Goal: Obtain resource: Obtain resource

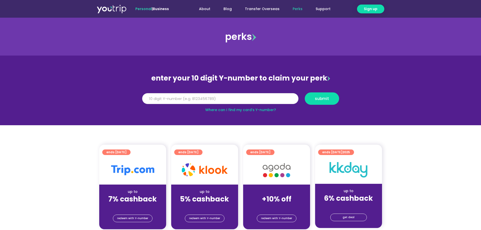
click at [238, 101] on input "Y Number" at bounding box center [220, 98] width 156 height 11
click at [238, 101] on input "8000000000" at bounding box center [220, 98] width 156 height 11
click at [207, 97] on input "8000000000" at bounding box center [220, 98] width 156 height 11
type input "8"
type input "8164759133"
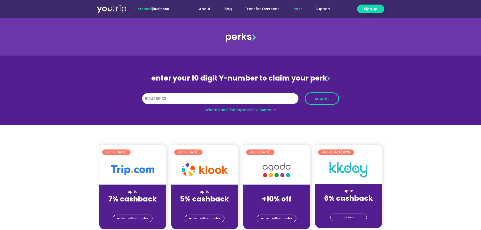
click at [316, 102] on button "submit" at bounding box center [322, 98] width 34 height 12
click at [236, 98] on input "Y Number" at bounding box center [220, 98] width 156 height 11
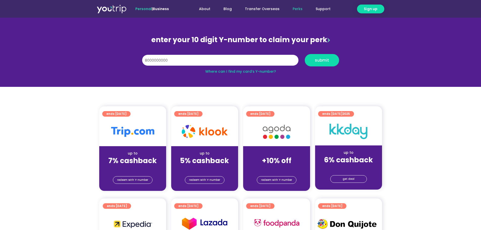
scroll to position [51, 0]
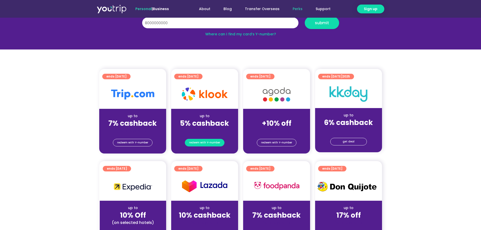
type input "8000000000"
click at [218, 141] on span "redeem with Y-number" at bounding box center [204, 142] width 31 height 7
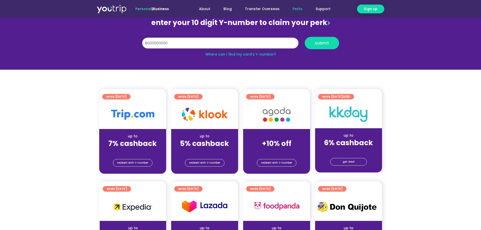
click at [227, 43] on input "8000000000" at bounding box center [220, 43] width 156 height 11
drag, startPoint x: 227, startPoint y: 43, endPoint x: 99, endPoint y: 34, distance: 128.1
click at [100, 35] on section "enter your 10 digit Y-number to claim your perk Y Number 8000000000 submit Wher…" at bounding box center [240, 35] width 481 height 70
type input "8"
type input "8164759133"
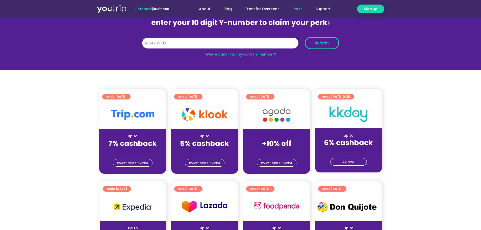
click at [324, 41] on span "submit" at bounding box center [322, 43] width 14 height 4
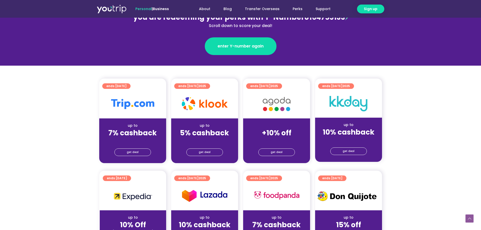
scroll to position [101, 0]
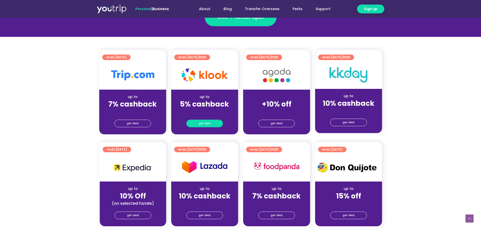
click at [215, 122] on link "get deal" at bounding box center [204, 124] width 37 height 8
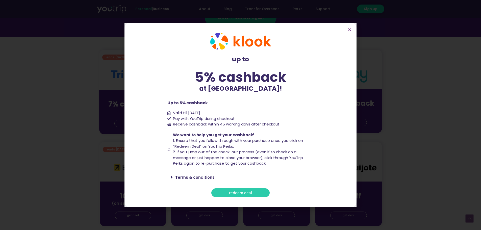
click at [249, 193] on span "redeem deal" at bounding box center [240, 193] width 23 height 4
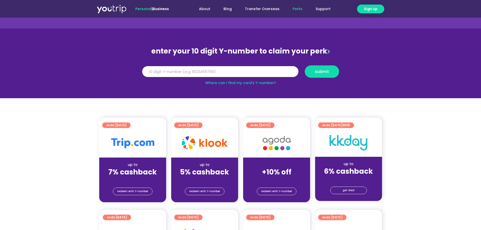
scroll to position [51, 0]
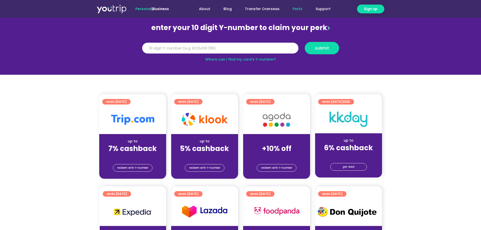
click at [214, 125] on img at bounding box center [205, 119] width 46 height 13
click at [214, 166] on span "redeem with Y-number" at bounding box center [204, 168] width 31 height 7
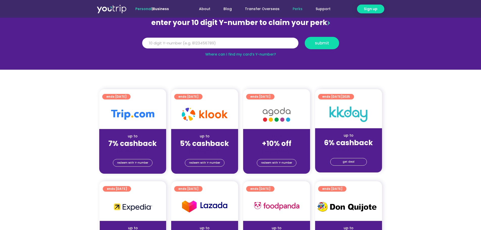
click at [198, 41] on input "Y Number" at bounding box center [220, 43] width 156 height 11
click at [198, 46] on input "Y Number" at bounding box center [220, 43] width 156 height 11
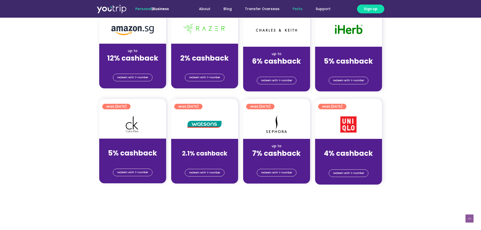
scroll to position [359, 0]
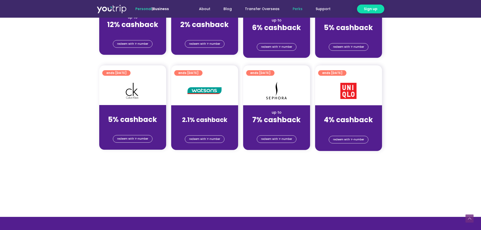
click at [354, 108] on div "up to 4% cashback (for stays only)" at bounding box center [348, 117] width 67 height 25
click at [331, 76] on div "ends [DATE]" at bounding box center [350, 73] width 64 height 8
click at [347, 139] on span "redeem with Y-number" at bounding box center [348, 139] width 31 height 7
click at [349, 101] on div at bounding box center [348, 91] width 67 height 29
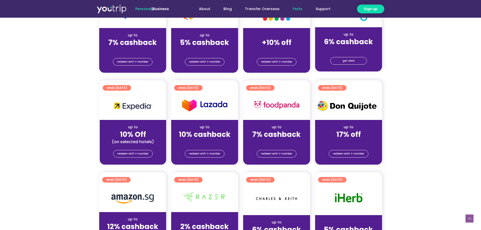
scroll to position [30, 0]
